Goal: Information Seeking & Learning: Learn about a topic

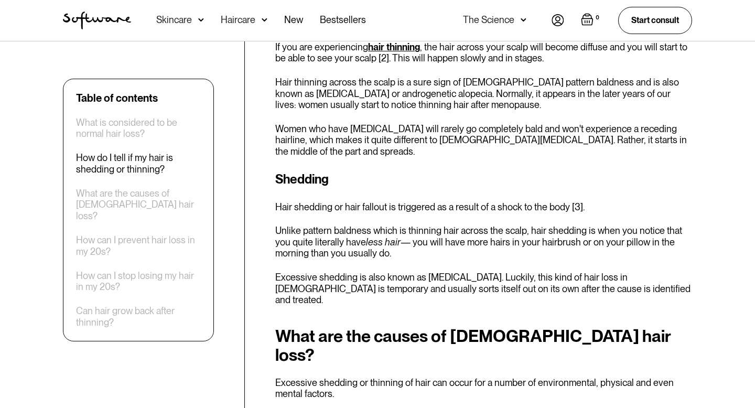
scroll to position [945, 0]
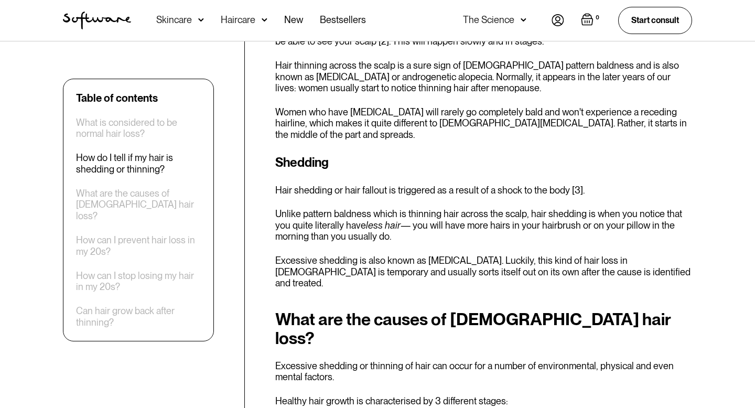
click at [507, 91] on div "Thinning If you are experiencing hair thinning , the hair across your scalp wil…" at bounding box center [483, 66] width 417 height 147
click at [507, 106] on p "Women who have [MEDICAL_DATA] will rarely go completely bald and won't experien…" at bounding box center [483, 123] width 417 height 34
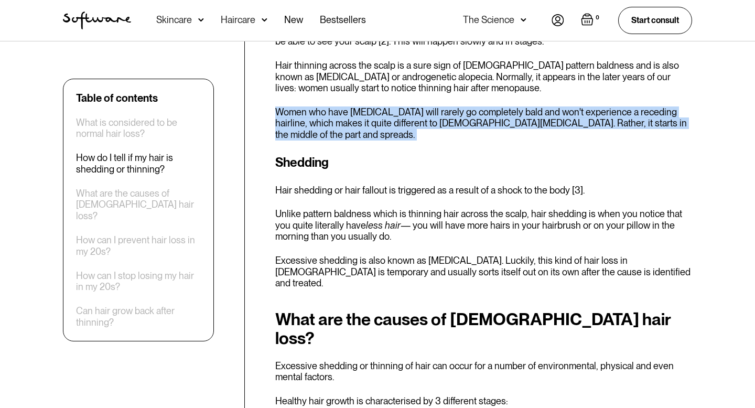
click at [507, 106] on p "Women who have [MEDICAL_DATA] will rarely go completely bald and won't experien…" at bounding box center [483, 123] width 417 height 34
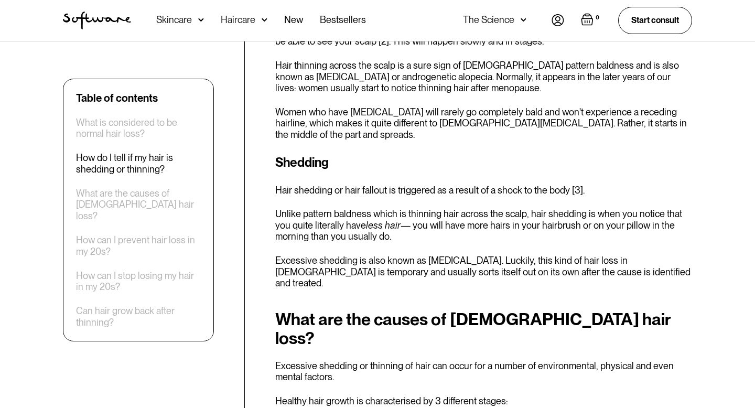
click at [493, 231] on div "Shedding Hair shedding or hair fallout is triggered as a result of a shock to t…" at bounding box center [483, 221] width 417 height 136
click at [502, 208] on p "Unlike pattern baldness which is thinning hair across the scalp, hair shedding …" at bounding box center [483, 225] width 417 height 34
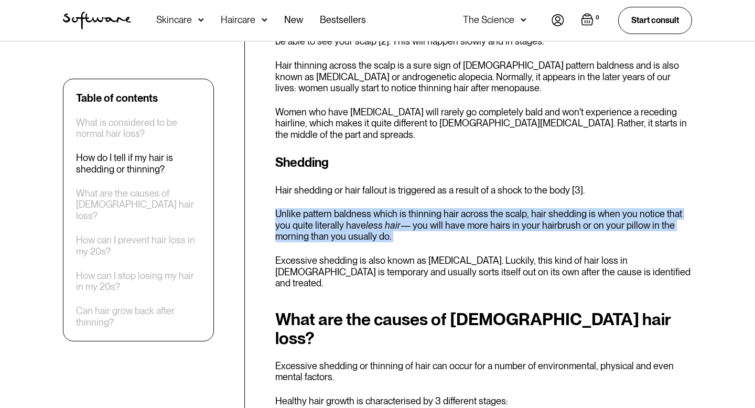
click at [502, 208] on p "Unlike pattern baldness which is thinning hair across the scalp, hair shedding …" at bounding box center [483, 225] width 417 height 34
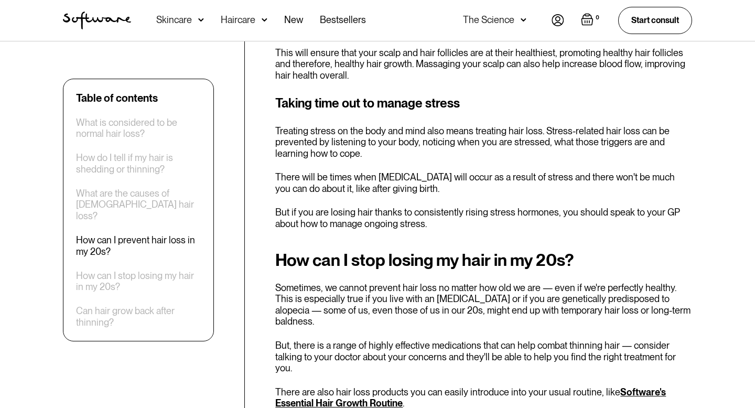
scroll to position [3158, 0]
